Goal: Task Accomplishment & Management: Use online tool/utility

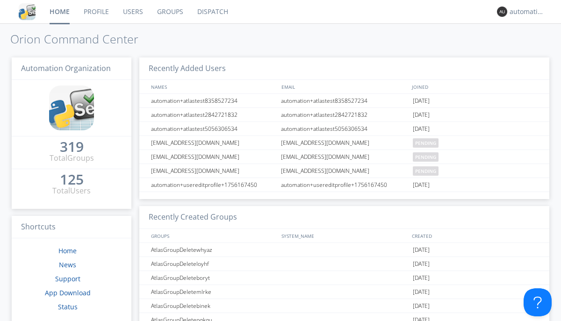
click at [212, 12] on link "Dispatch" at bounding box center [212, 11] width 45 height 23
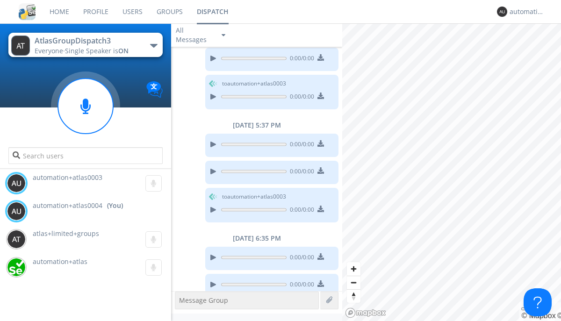
scroll to position [92, 0]
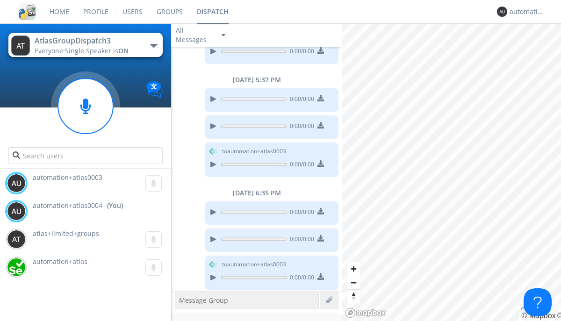
click at [153, 45] on div "button" at bounding box center [153, 46] width 7 height 4
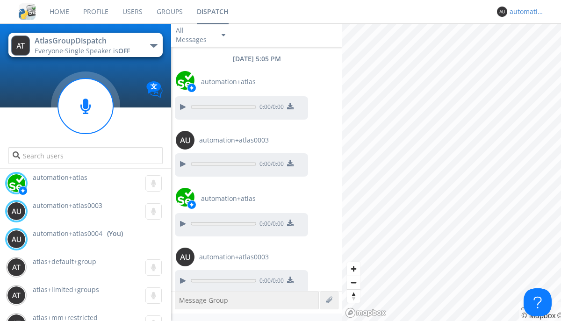
click at [525, 12] on div "automation+atlas0004" at bounding box center [527, 11] width 35 height 9
